Goal: Entertainment & Leisure: Browse casually

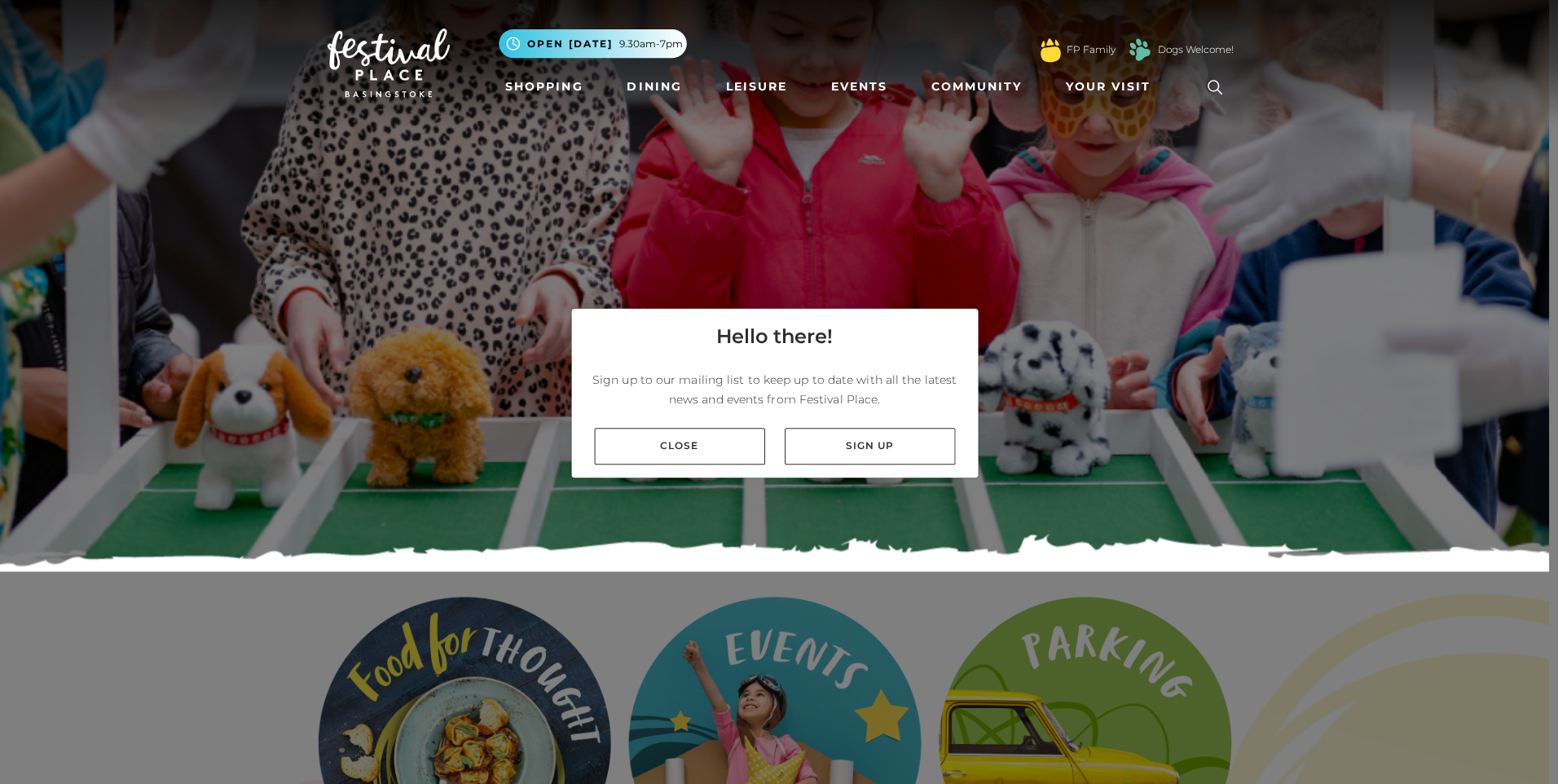
click at [706, 430] on link "Close" at bounding box center [678, 444] width 170 height 36
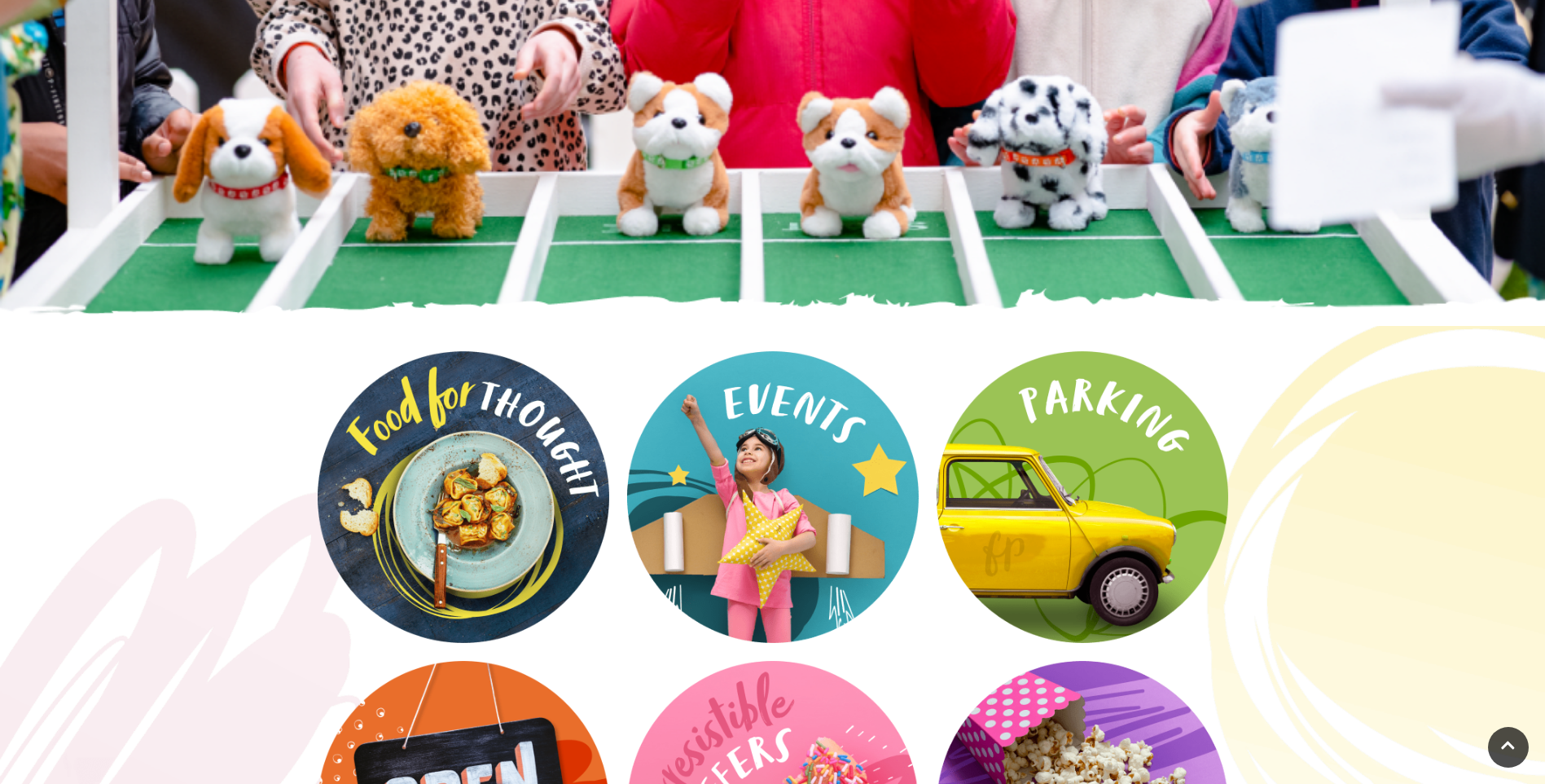
scroll to position [407, 0]
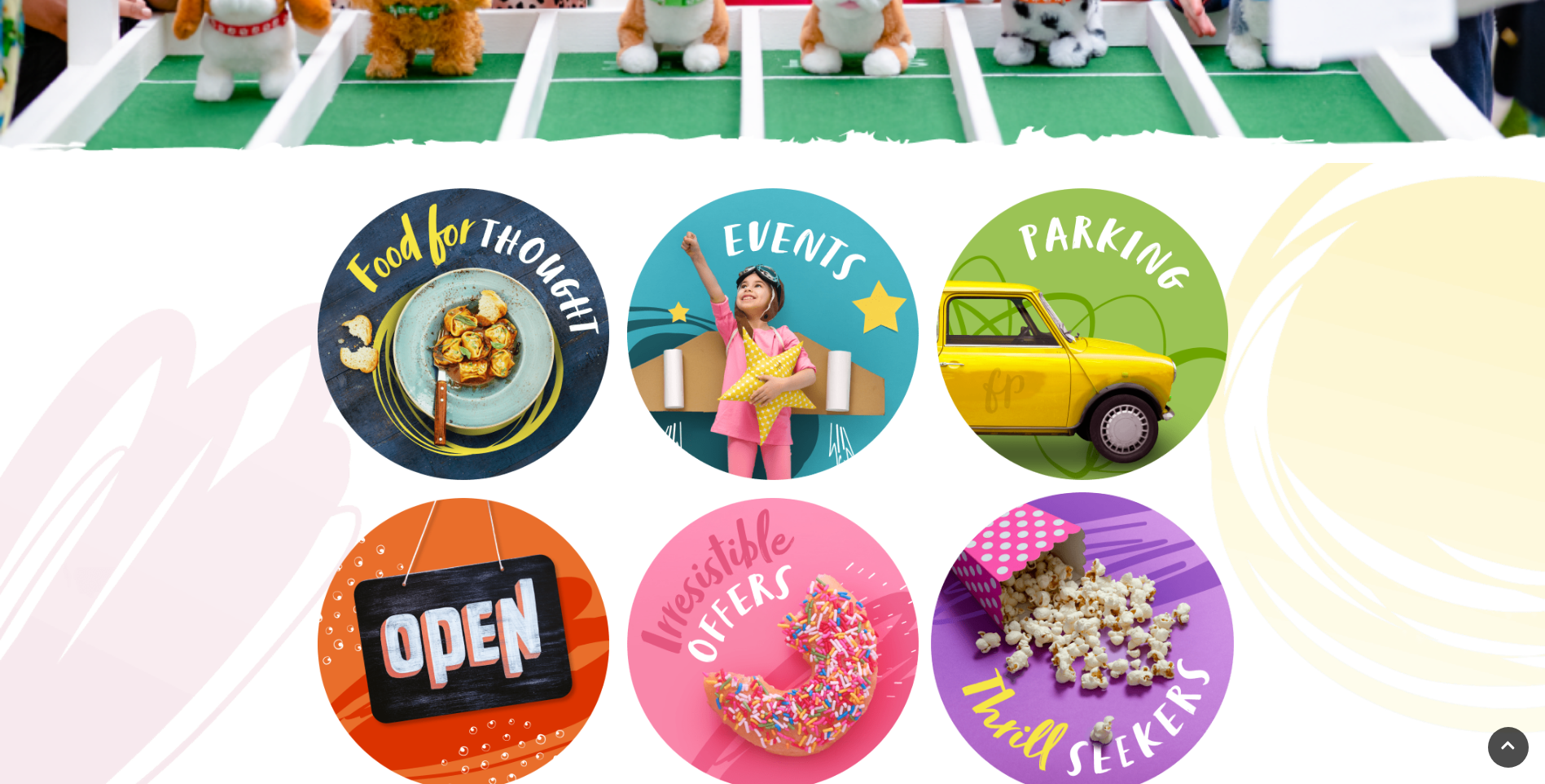
click at [1051, 638] on video at bounding box center [1082, 643] width 303 height 303
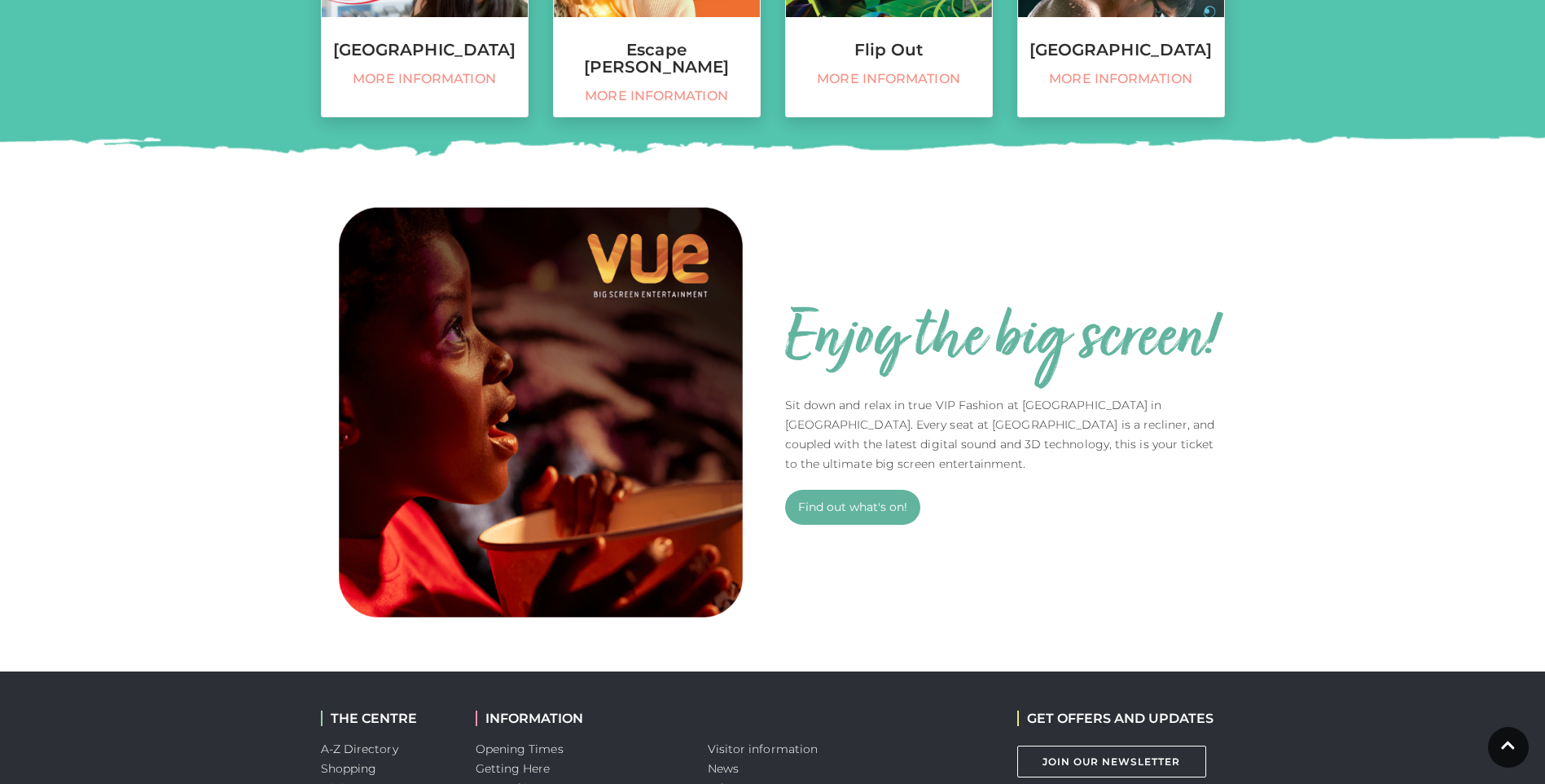
scroll to position [1141, 0]
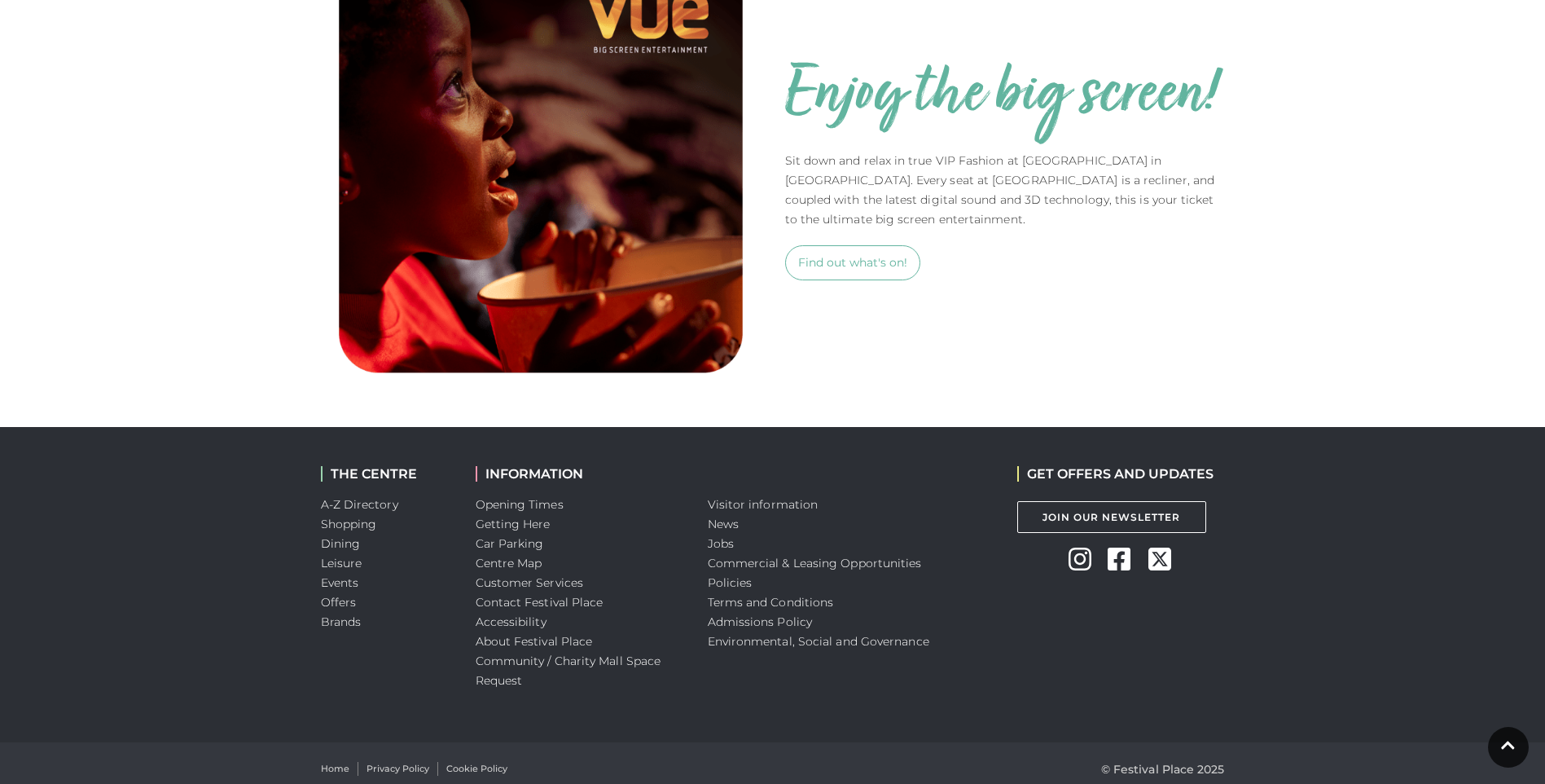
drag, startPoint x: 845, startPoint y: 262, endPoint x: 872, endPoint y: 268, distance: 27.7
click at [844, 262] on link "Find out what's on!" at bounding box center [852, 263] width 135 height 35
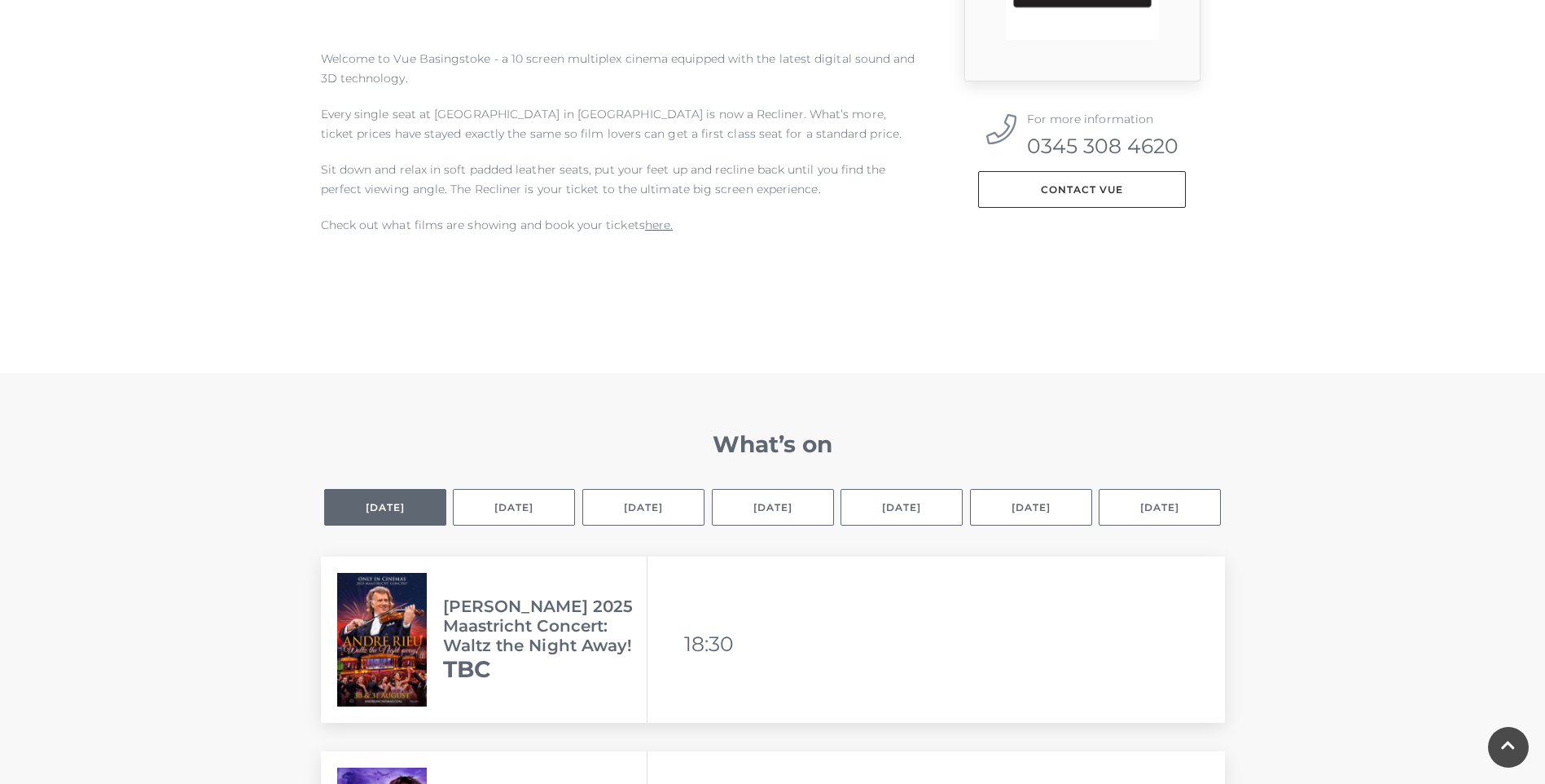
scroll to position [815, 0]
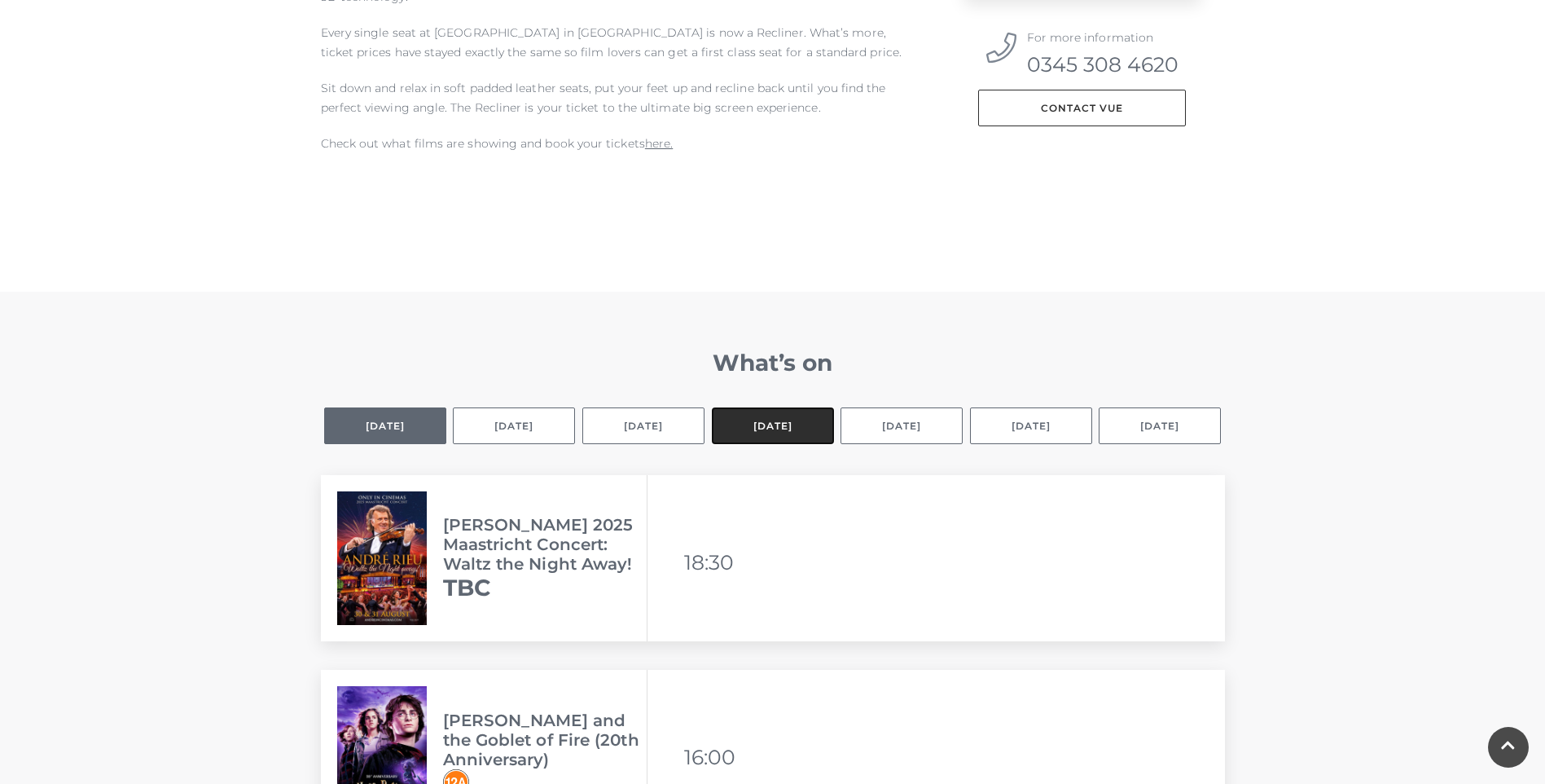
click at [765, 427] on button "[DATE]" at bounding box center [773, 425] width 122 height 36
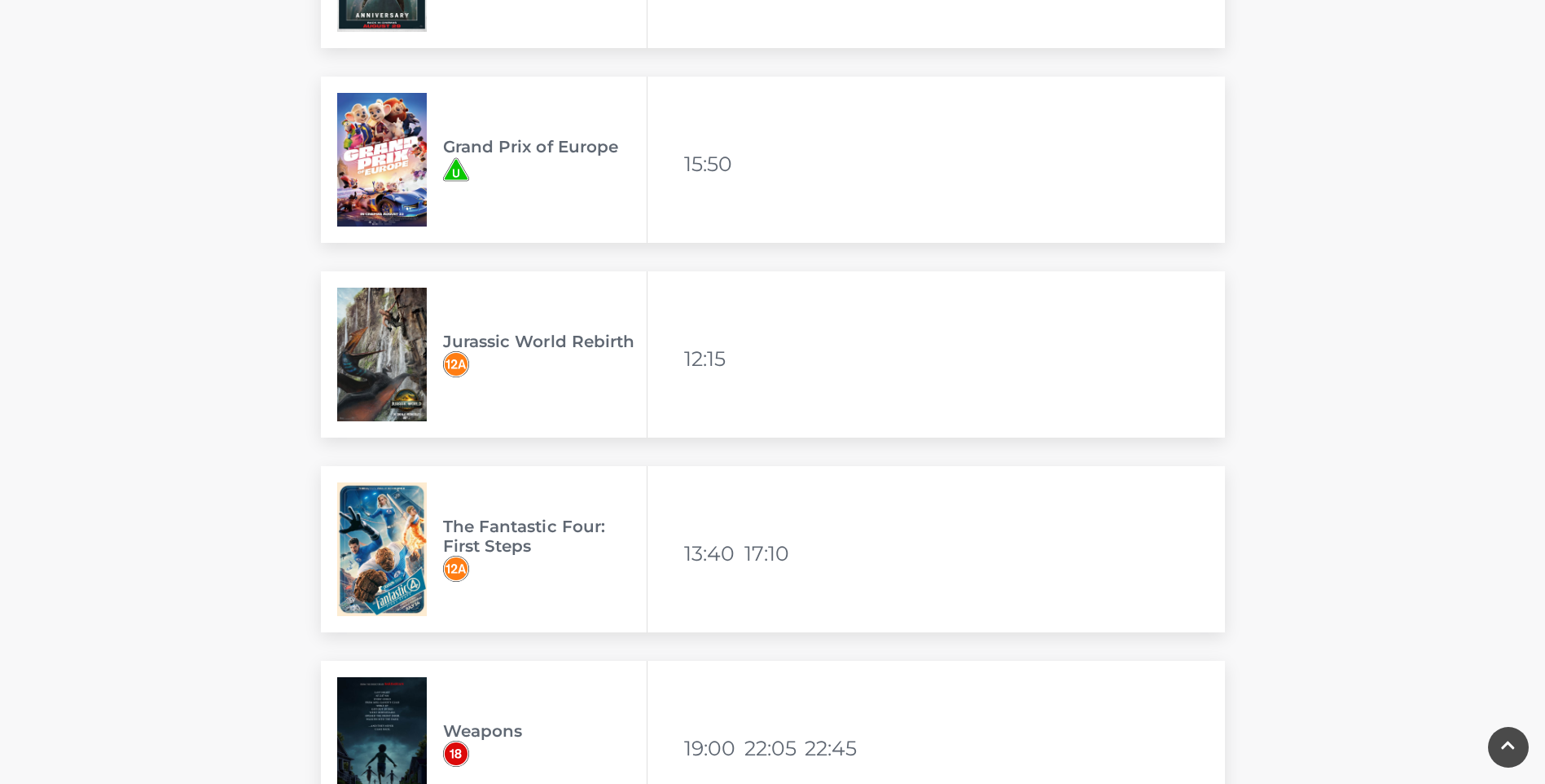
scroll to position [3287, 0]
